Goal: Transaction & Acquisition: Purchase product/service

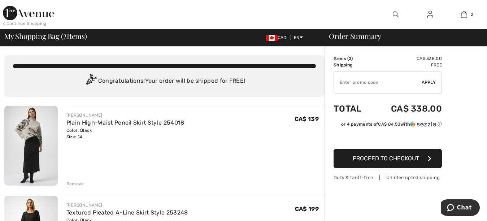
click at [34, 151] on img at bounding box center [30, 146] width 53 height 80
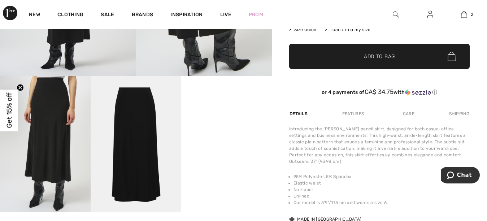
scroll to position [199, 0]
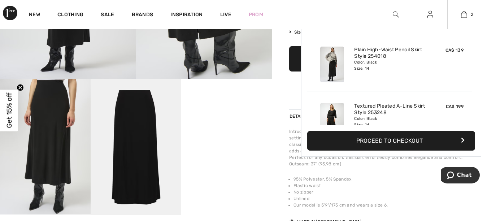
click at [332, 117] on img at bounding box center [332, 121] width 24 height 36
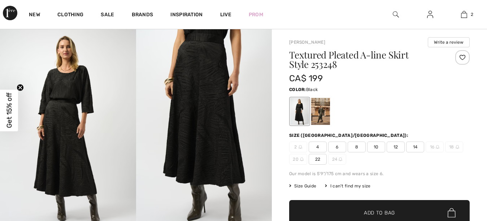
click at [59, 172] on img at bounding box center [68, 131] width 136 height 204
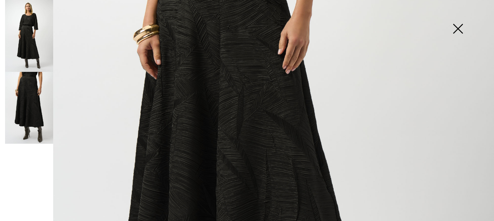
scroll to position [327, 0]
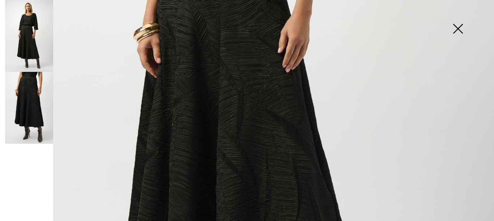
click at [247, 173] on img at bounding box center [247, 43] width 494 height 740
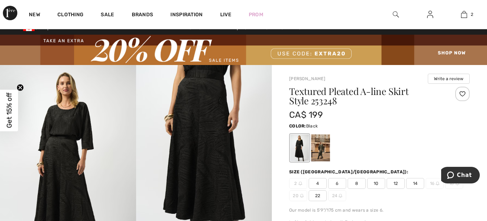
scroll to position [0, 0]
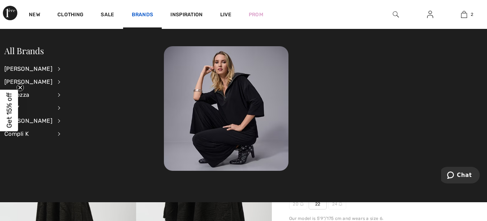
click at [143, 12] on link "Brands" at bounding box center [143, 16] width 22 height 8
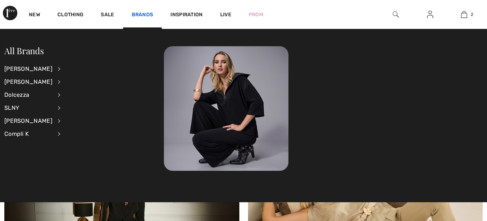
drag, startPoint x: 0, startPoint y: 0, endPoint x: 138, endPoint y: 5, distance: 137.8
click at [138, 12] on link "Brands" at bounding box center [143, 16] width 22 height 8
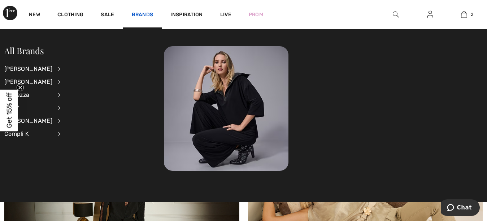
click at [139, 12] on link "Brands" at bounding box center [143, 16] width 22 height 8
click at [30, 83] on div "[PERSON_NAME]" at bounding box center [28, 82] width 48 height 13
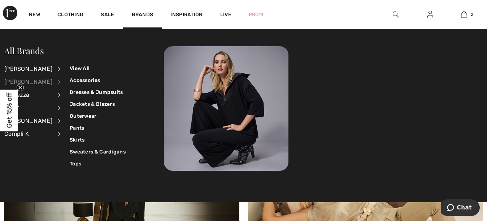
click at [29, 83] on div "[PERSON_NAME]" at bounding box center [28, 82] width 48 height 13
click at [15, 83] on div "[PERSON_NAME]" at bounding box center [28, 82] width 48 height 13
click at [16, 83] on div "[PERSON_NAME]" at bounding box center [28, 82] width 48 height 13
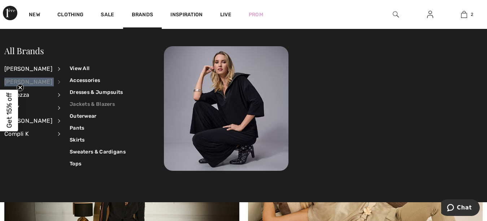
click at [89, 104] on link "Jackets & Blazers" at bounding box center [98, 104] width 56 height 12
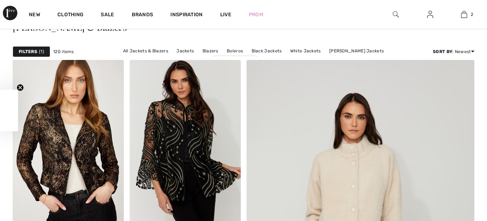
checkbox input "true"
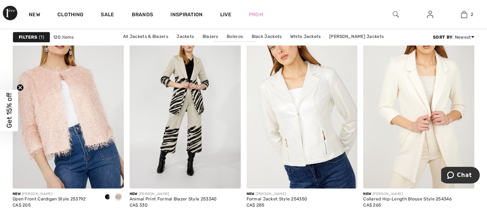
scroll to position [1443, 0]
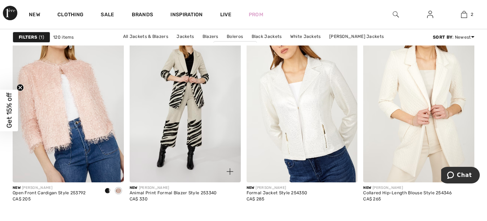
click at [177, 208] on div "New [PERSON_NAME] Animal Print Formal Blazer Style 253340 CA$ 330" at bounding box center [173, 199] width 87 height 29
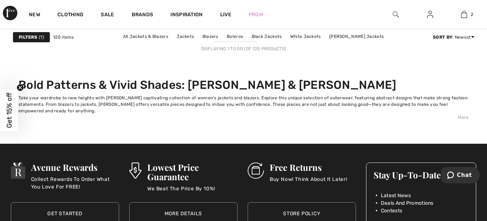
scroll to position [3278, 0]
